Goal: Use online tool/utility

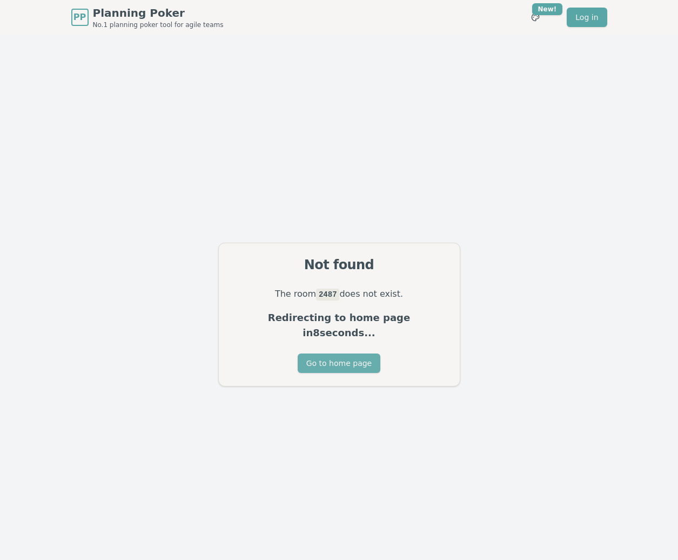
click at [343, 363] on button "Go to home page" at bounding box center [339, 362] width 83 height 19
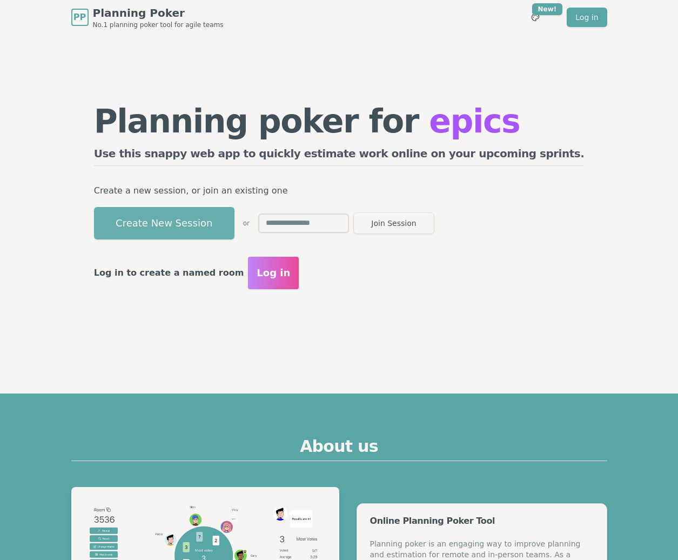
click at [197, 218] on button "Create New Session" at bounding box center [164, 223] width 140 height 32
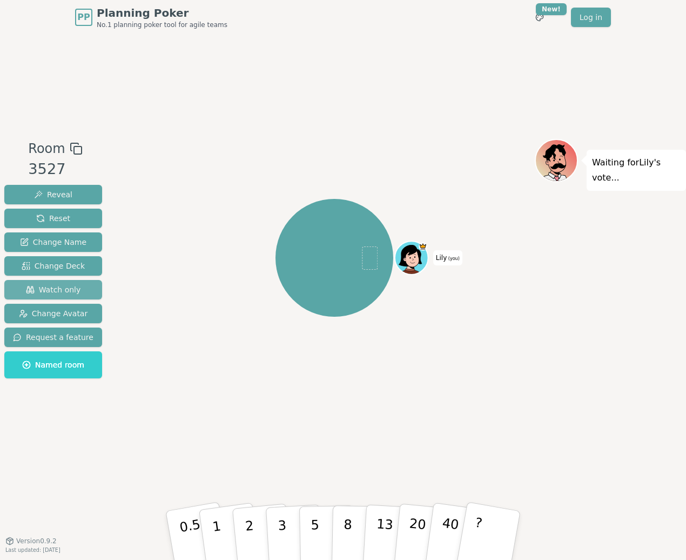
click at [68, 286] on span "Watch only" at bounding box center [53, 289] width 55 height 11
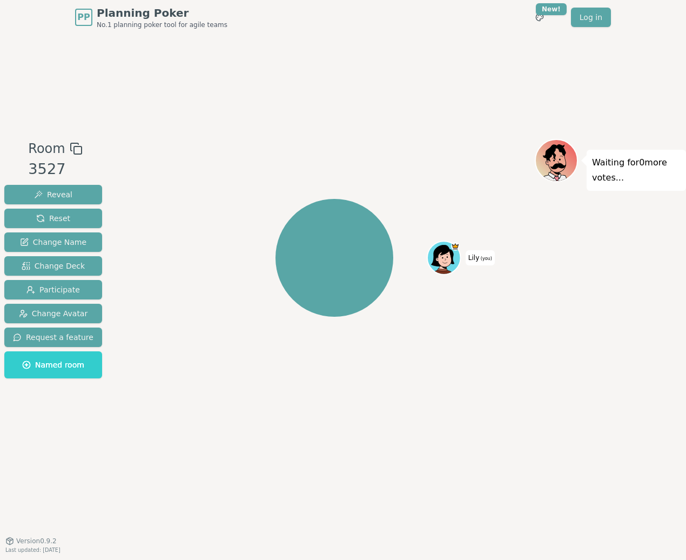
click at [259, 70] on div "Room 3527 Reveal Reset Change Name Change Deck Participate Change Avatar Reques…" at bounding box center [343, 288] width 686 height 506
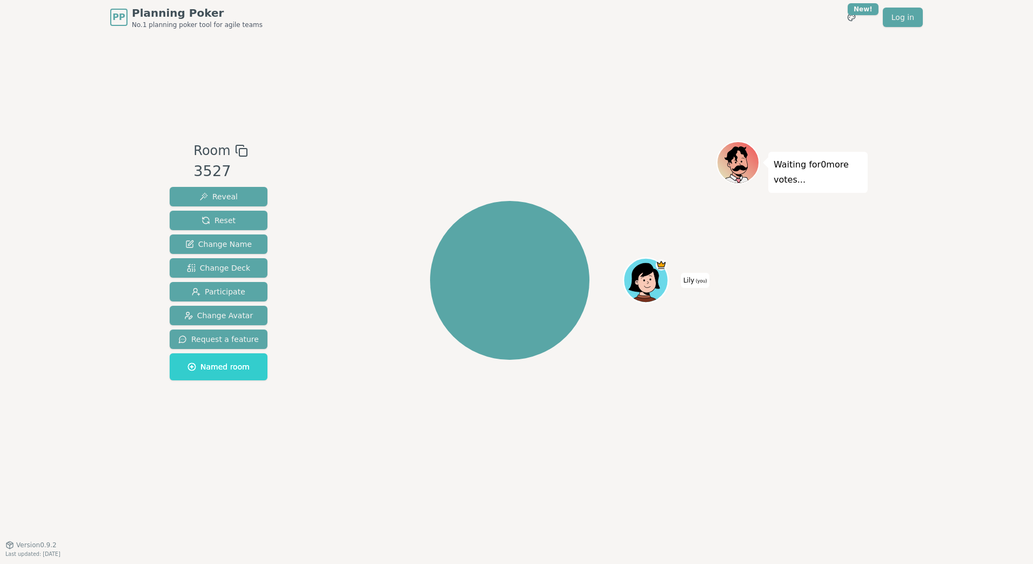
click at [686, 233] on div "PP Planning Poker No.1 planning poker tool for agile teams Toggle theme New! Lo…" at bounding box center [516, 282] width 1033 height 564
click at [113, 76] on div "PP Planning Poker No.1 planning poker tool for agile teams Toggle theme New! Lo…" at bounding box center [516, 282] width 1033 height 564
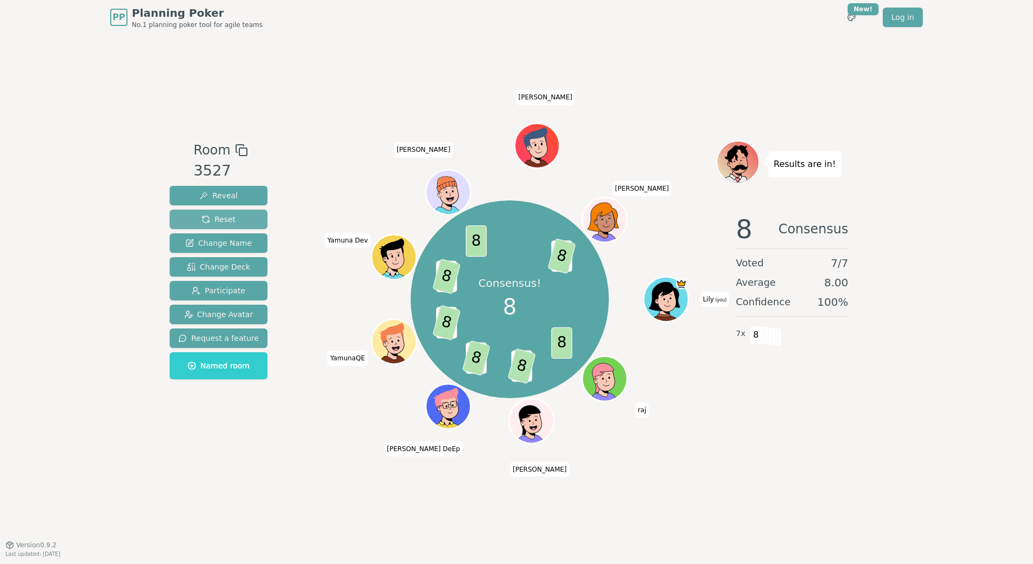
click at [217, 222] on span "Reset" at bounding box center [219, 219] width 34 height 11
